Goal: Ask a question

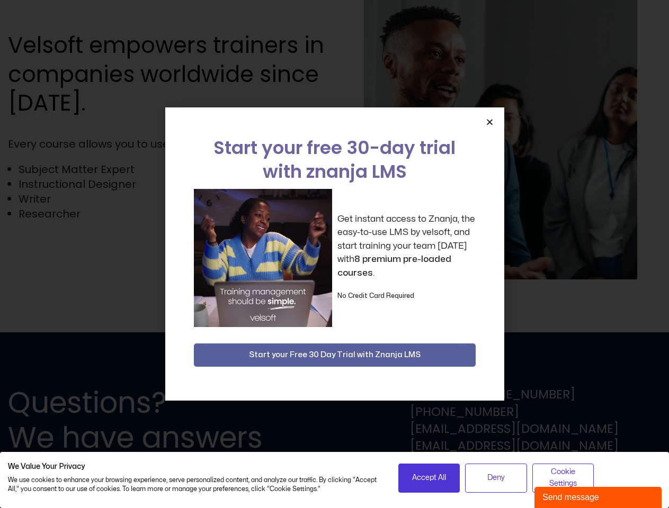
click at [334, 254] on div "Get instant access to Znanja, the easy-to-use LMS by velsoft, and start trainin…" at bounding box center [335, 258] width 282 height 138
click at [489, 122] on icon "Close" at bounding box center [489, 122] width 8 height 8
click at [429, 478] on span "Accept All" at bounding box center [429, 478] width 34 height 12
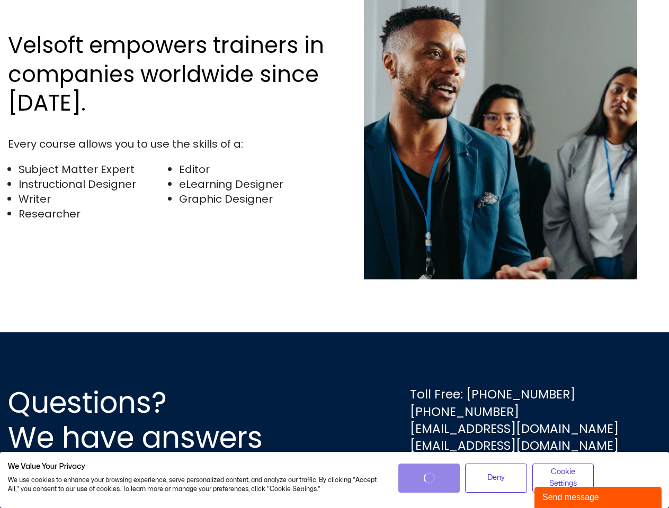
click at [496, 478] on div "Questions? We have answers Toll Free: [PHONE_NUMBER] [PHONE_NUMBER] [EMAIL_ADDR…" at bounding box center [334, 420] width 669 height 176
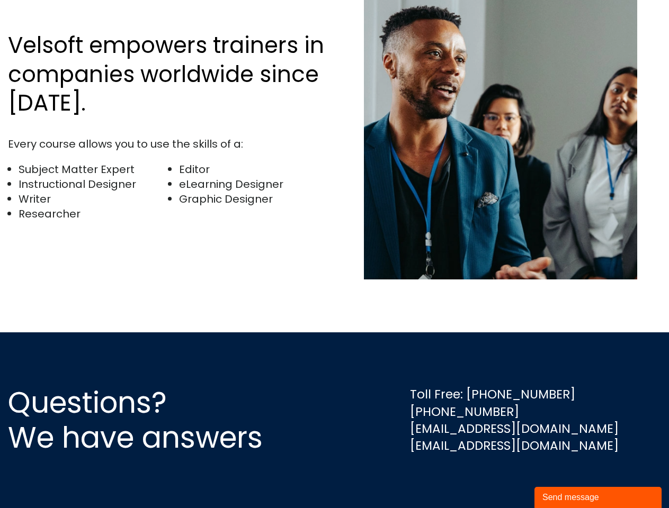
click at [563, 478] on div "Questions? We have answers Toll Free: [PHONE_NUMBER] [PHONE_NUMBER] [EMAIL_ADDR…" at bounding box center [334, 420] width 669 height 176
click at [598, 498] on div "Send message" at bounding box center [597, 497] width 111 height 13
